Goal: Check status: Verify the current state of an ongoing process or item

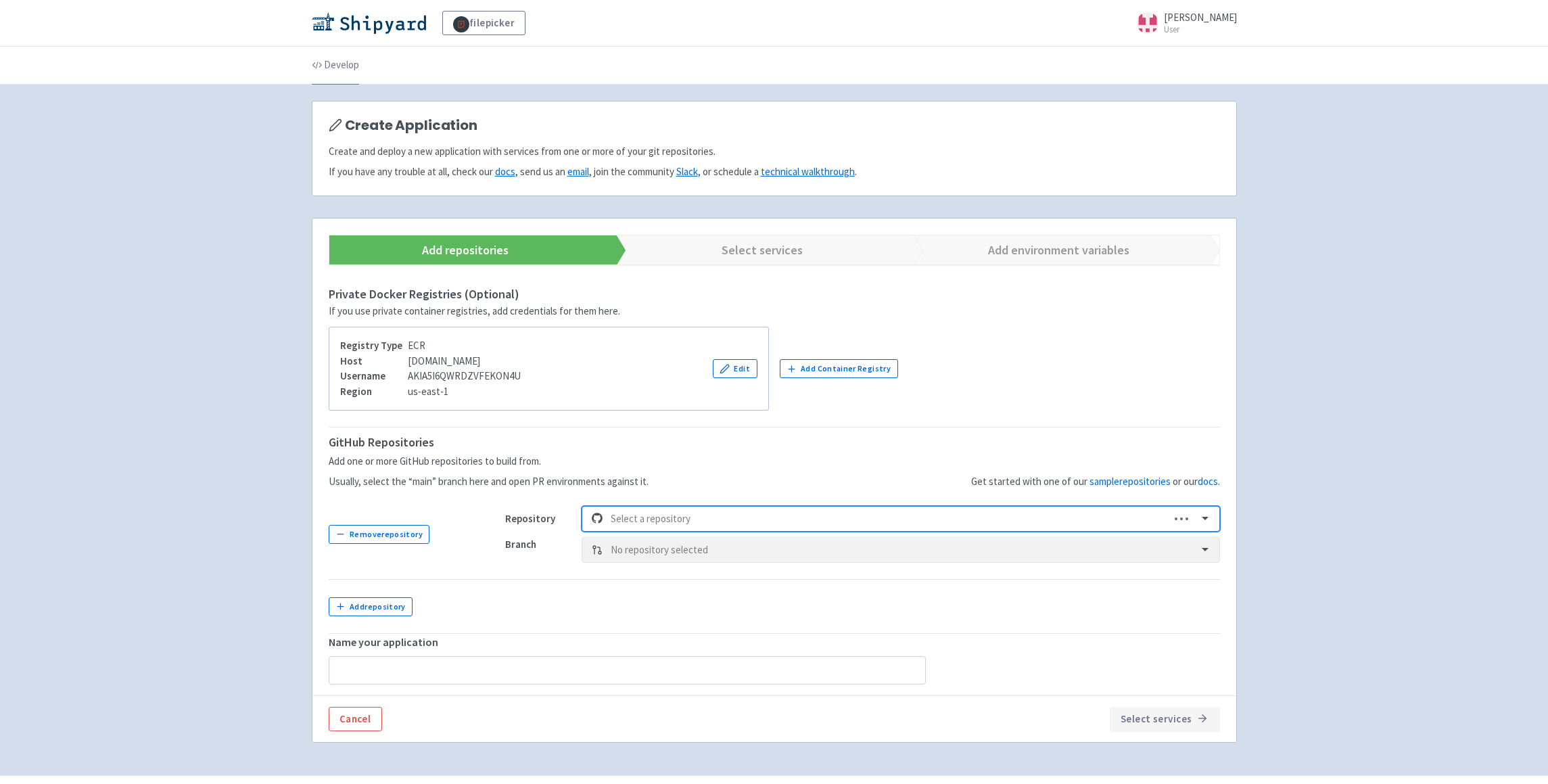
click at [355, 63] on link "Develop" at bounding box center [336, 66] width 48 height 38
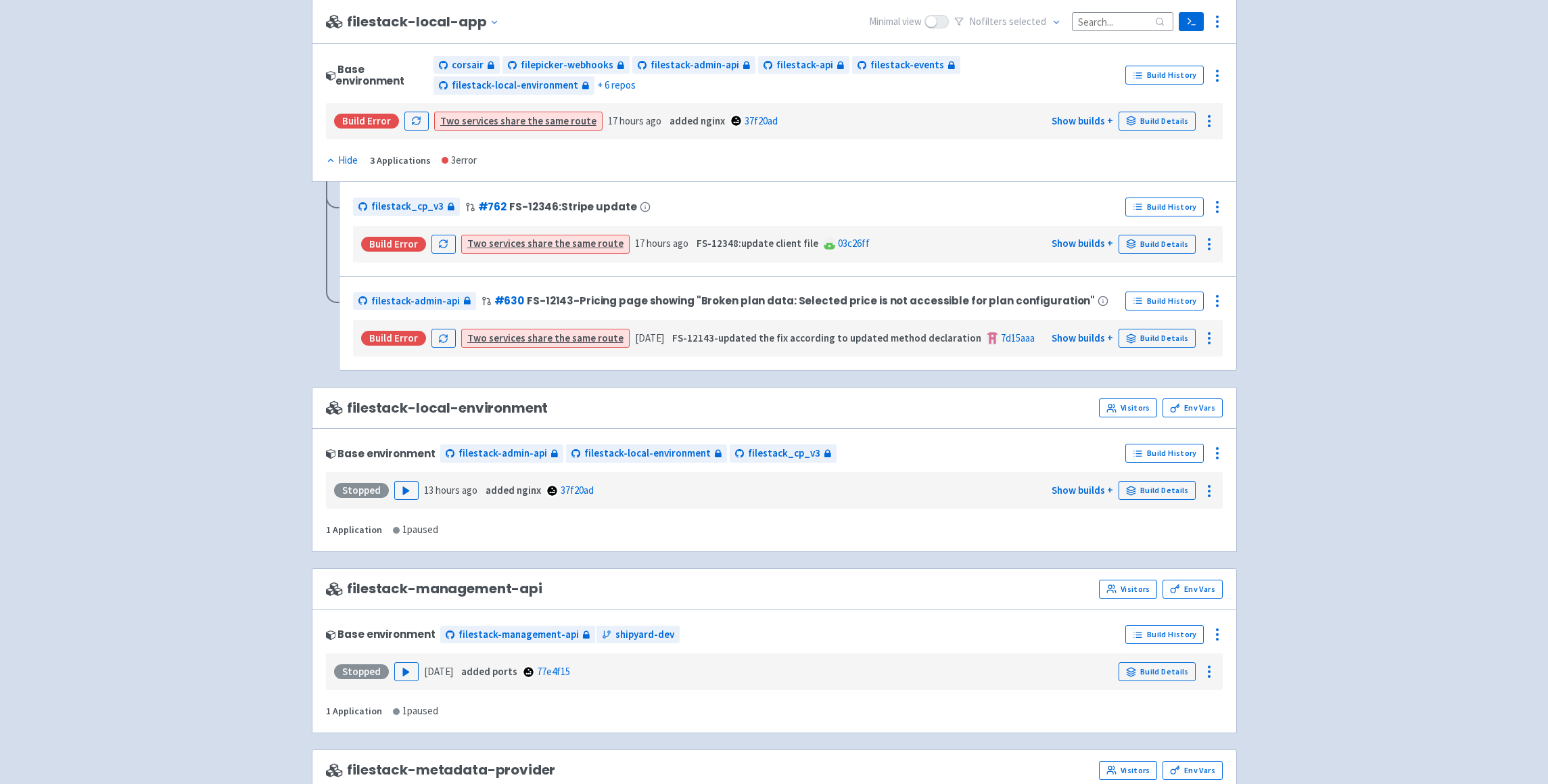
scroll to position [911, 0]
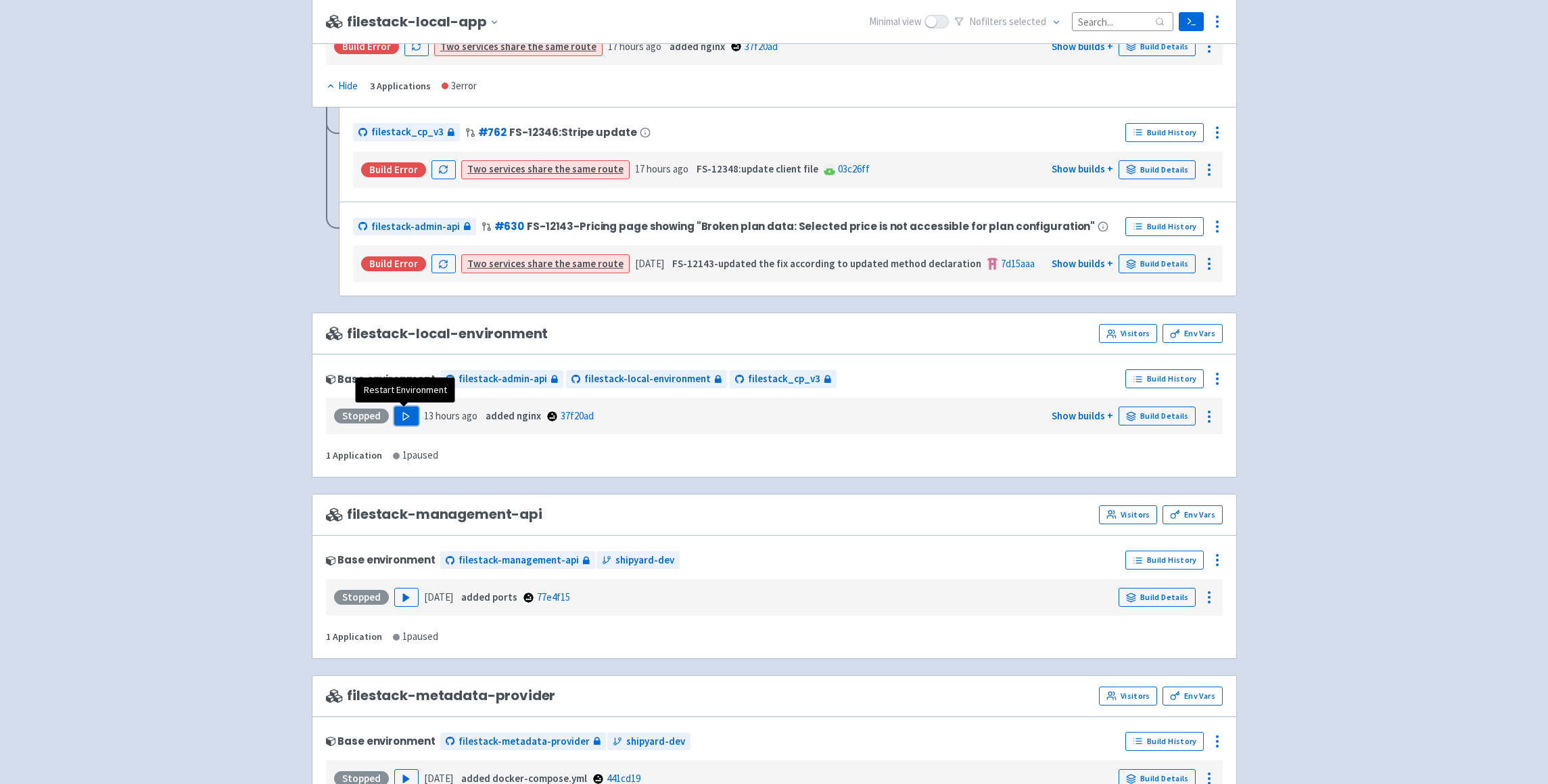
click at [406, 418] on icon "button" at bounding box center [406, 417] width 10 height 10
click at [353, 417] on link "Visit" at bounding box center [356, 416] width 46 height 19
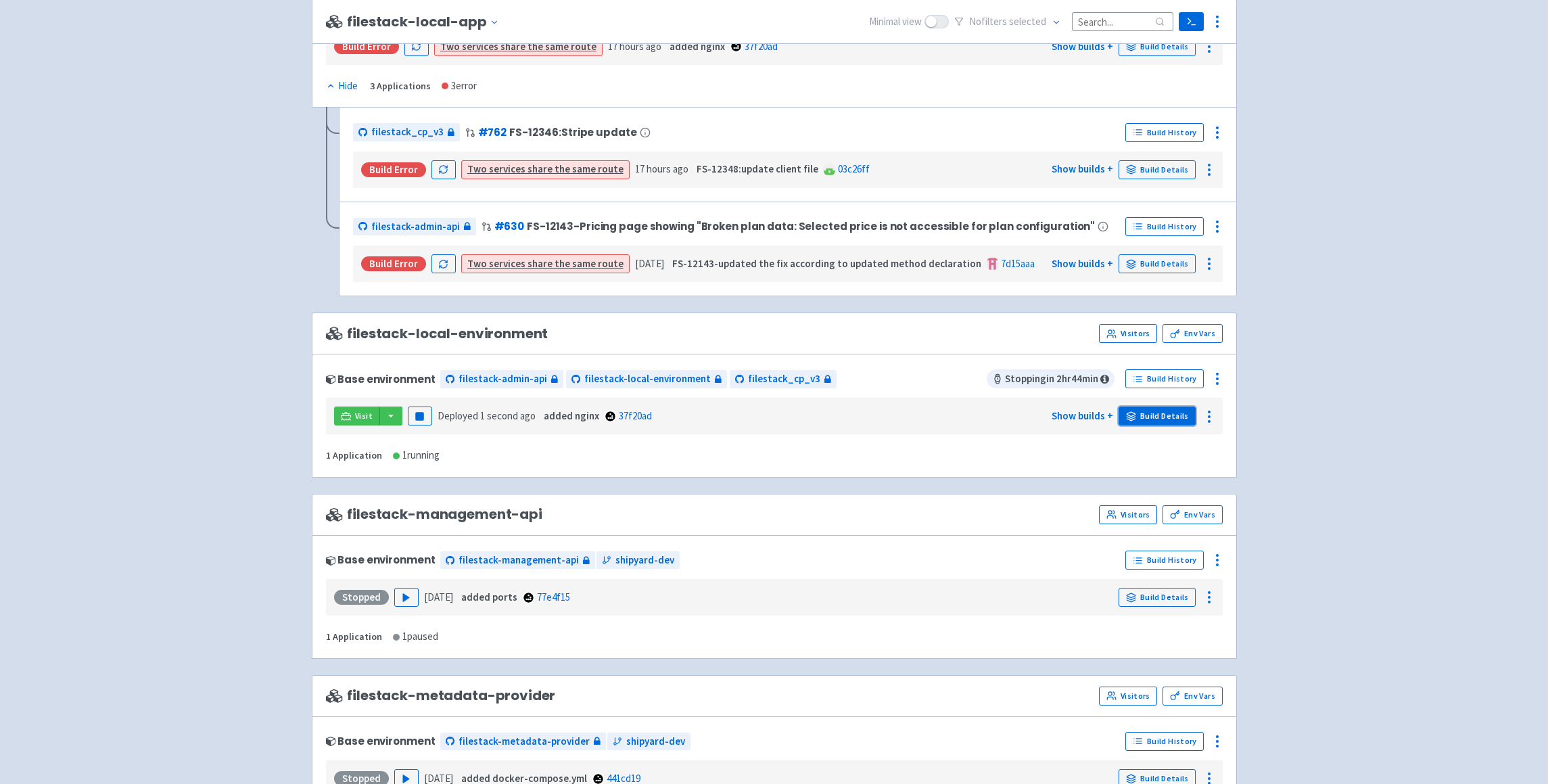
click at [1179, 414] on link "Build Details" at bounding box center [1157, 416] width 77 height 19
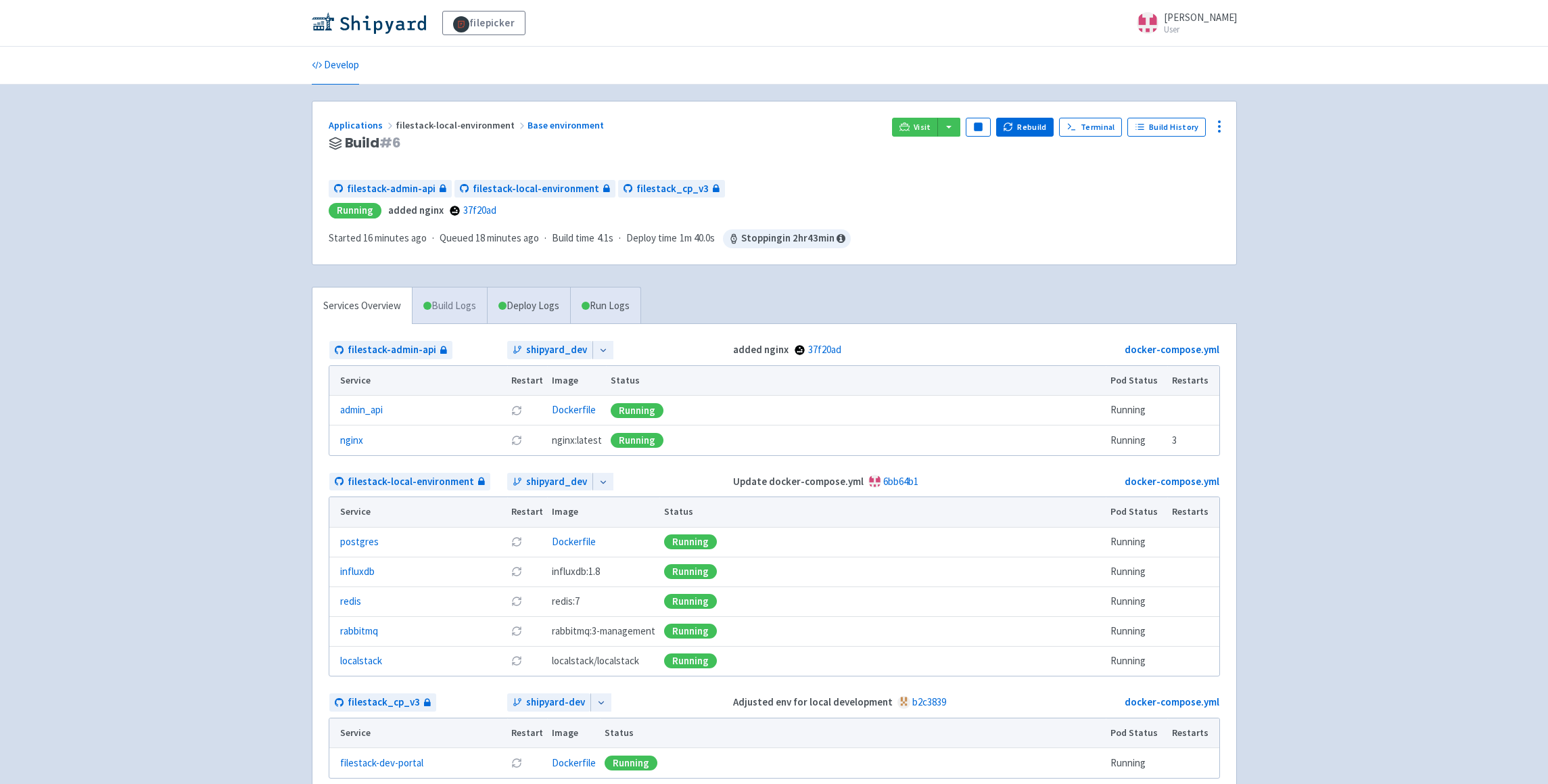
click at [458, 291] on link "Build Logs" at bounding box center [450, 305] width 74 height 37
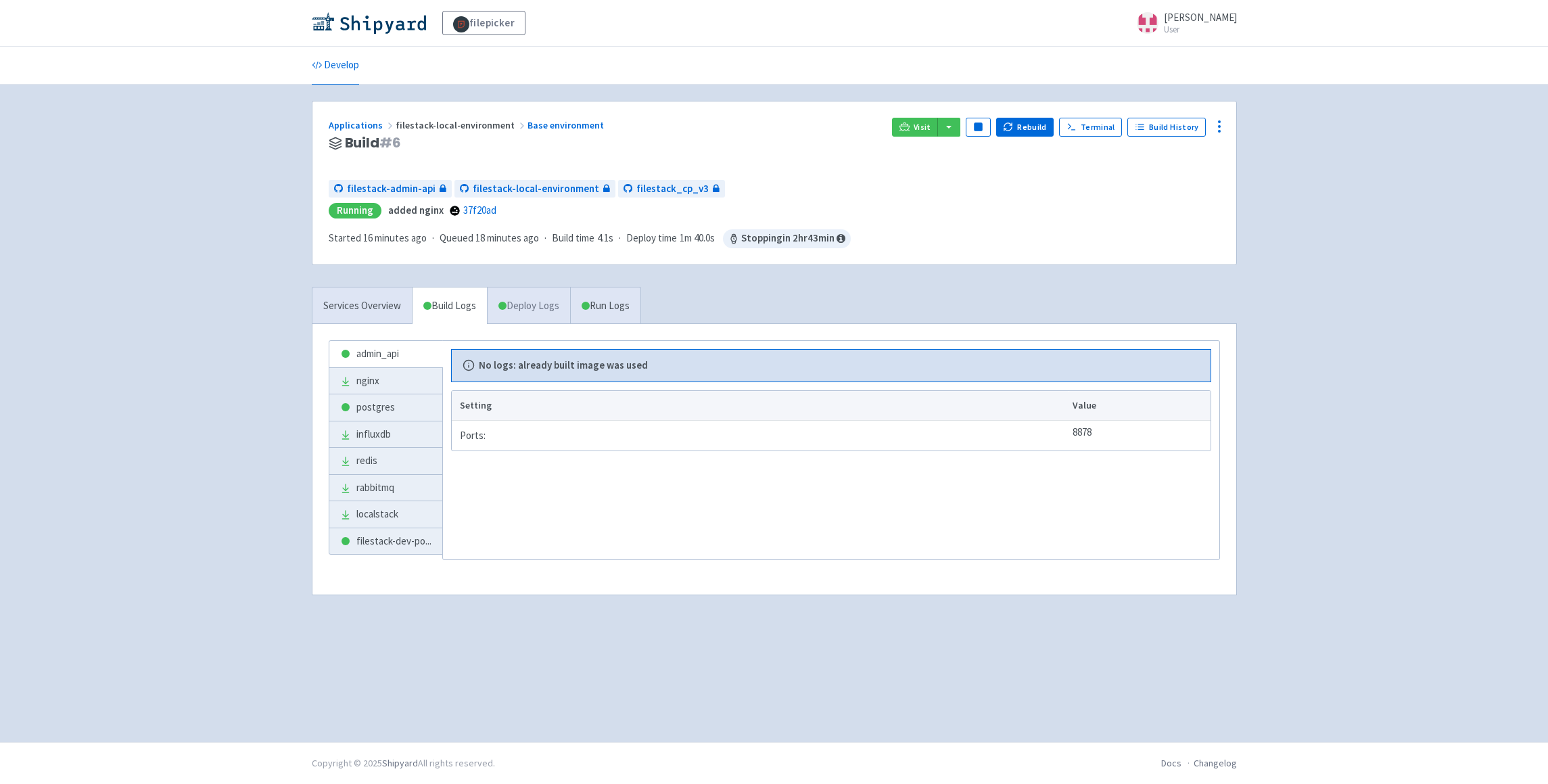
click at [556, 300] on link "Deploy Logs" at bounding box center [528, 305] width 83 height 37
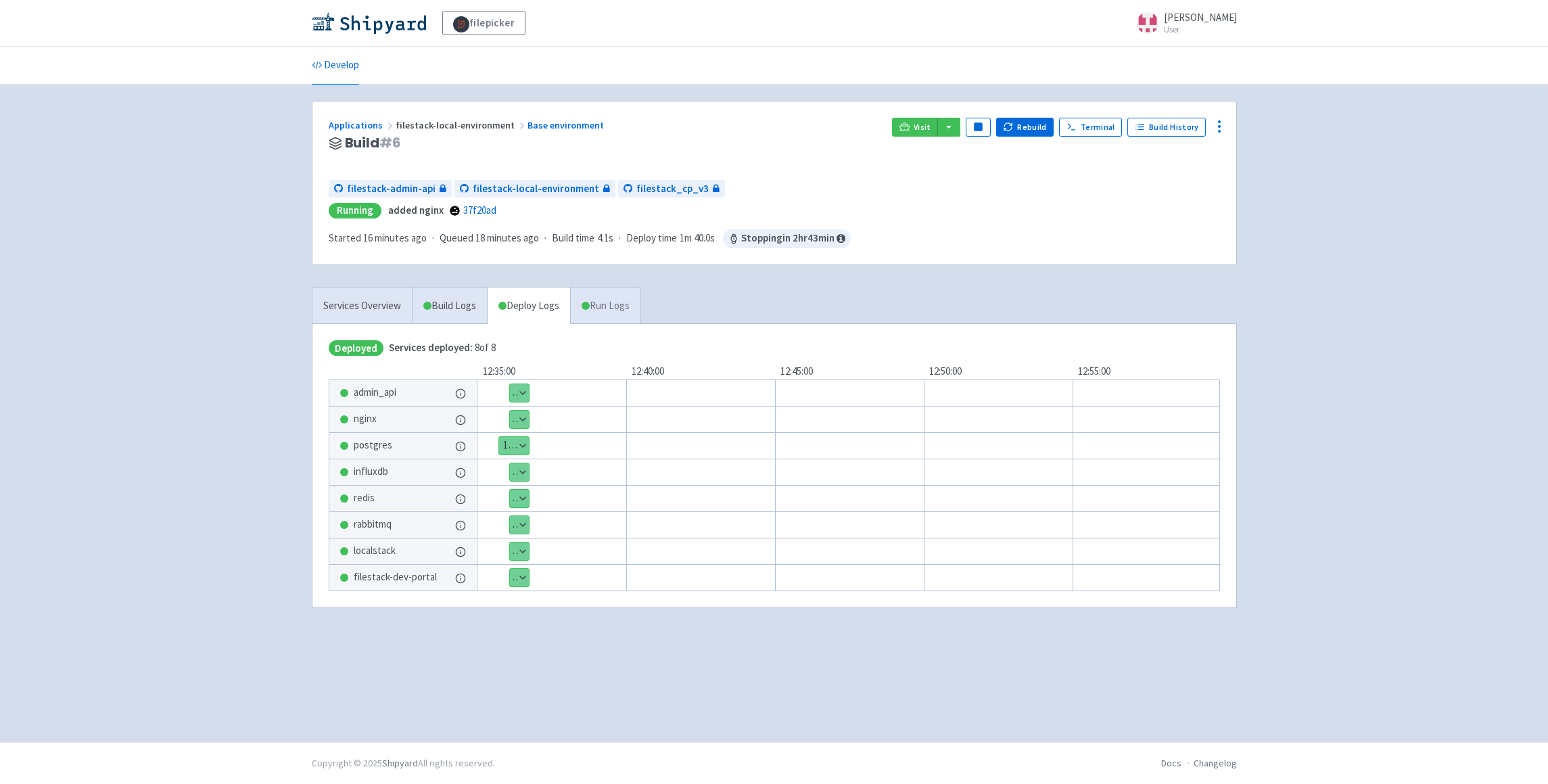
click at [626, 305] on link "Run Logs" at bounding box center [604, 305] width 70 height 37
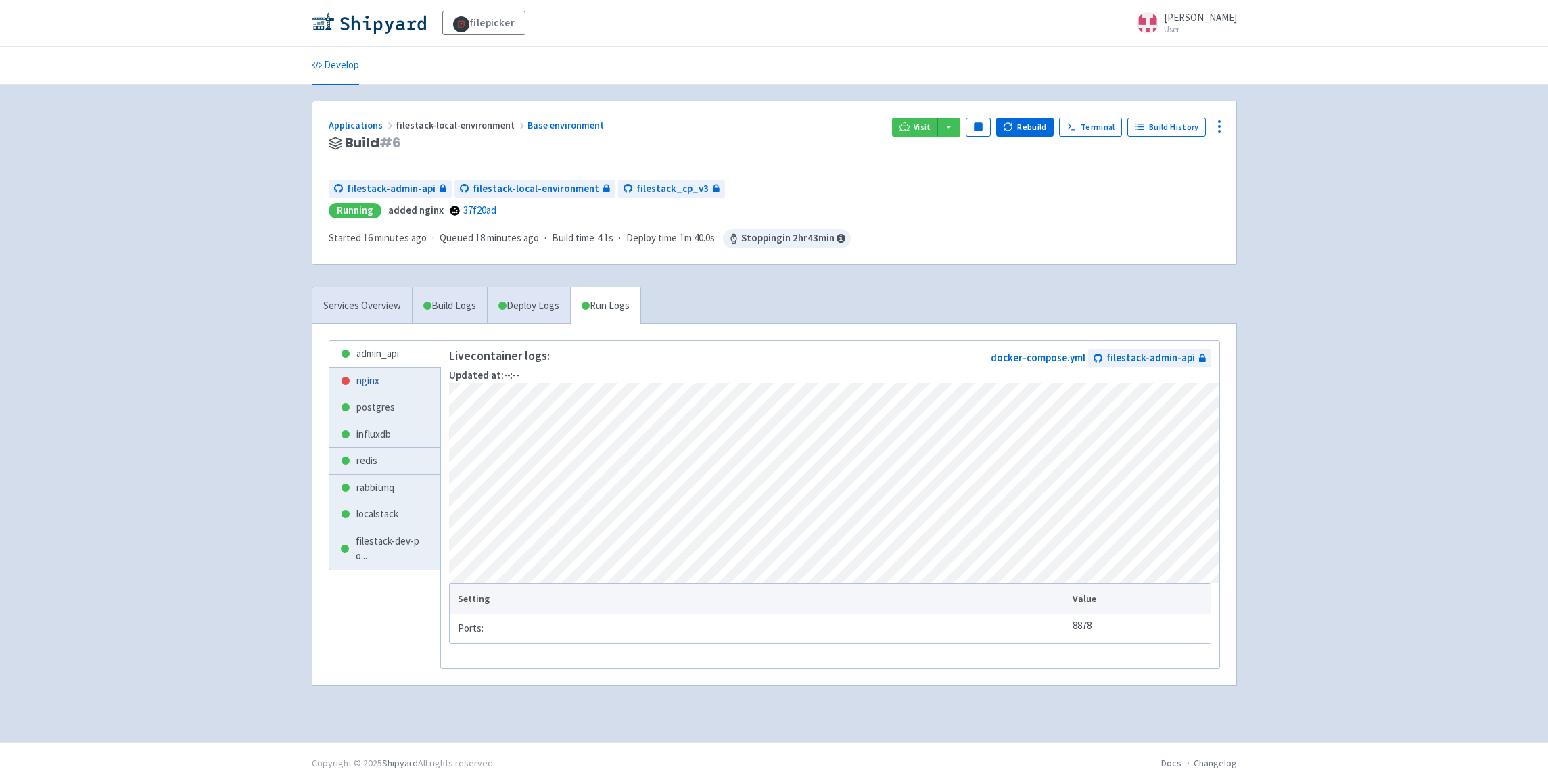
click at [372, 379] on link "nginx" at bounding box center [385, 381] width 112 height 27
